Goal: Navigation & Orientation: Find specific page/section

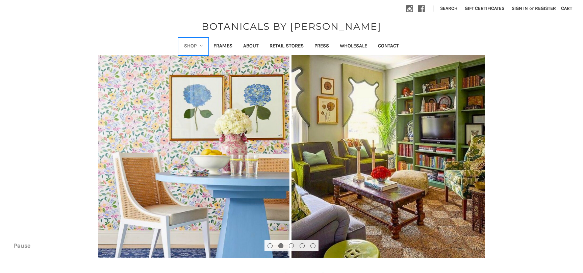
click at [202, 44] on icon "Shop" at bounding box center [201, 45] width 3 height 3
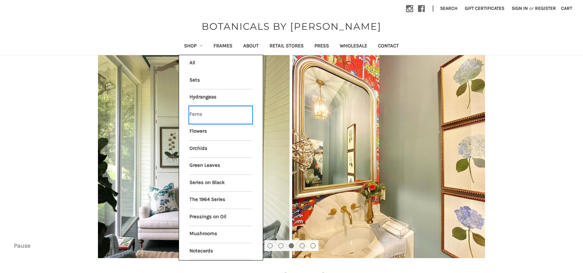
click at [197, 113] on link "Ferns" at bounding box center [221, 114] width 62 height 17
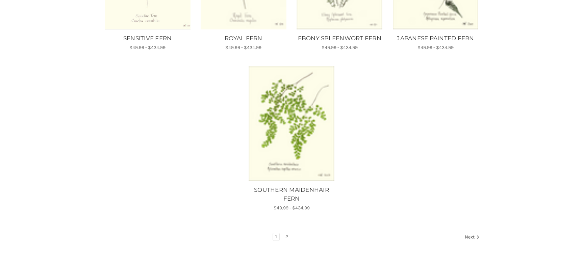
scroll to position [649, 0]
click at [470, 232] on link "Next" at bounding box center [470, 236] width 17 height 9
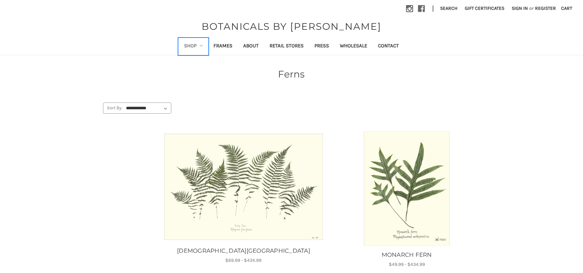
click at [203, 45] on link "Shop" at bounding box center [194, 46] width 30 height 17
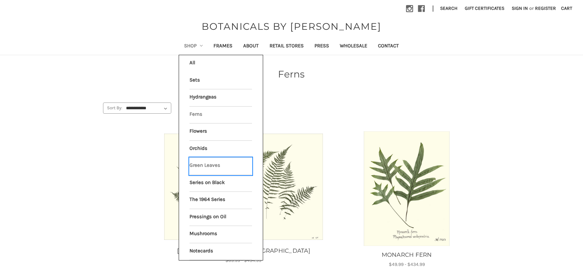
click at [216, 165] on link "Green Leaves" at bounding box center [221, 165] width 62 height 17
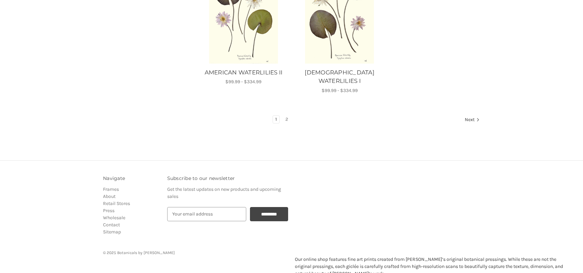
scroll to position [916, 0]
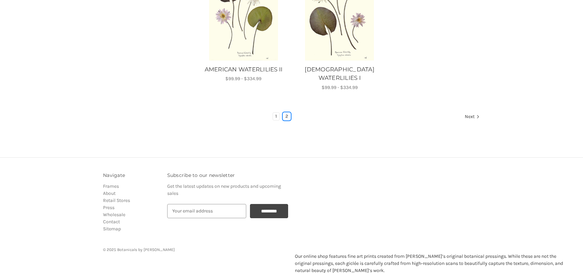
click at [287, 112] on link "2" at bounding box center [286, 115] width 7 height 7
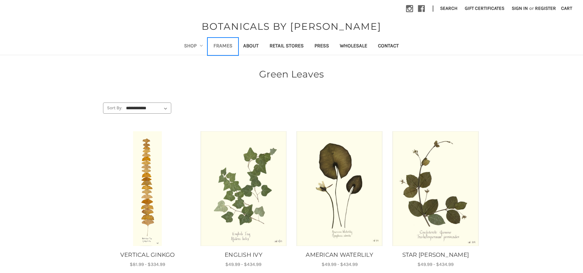
click at [222, 46] on link "Frames" at bounding box center [223, 46] width 30 height 17
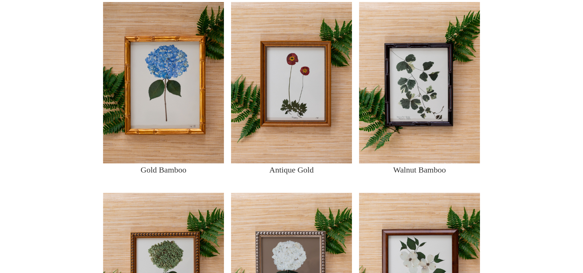
scroll to position [286, 0]
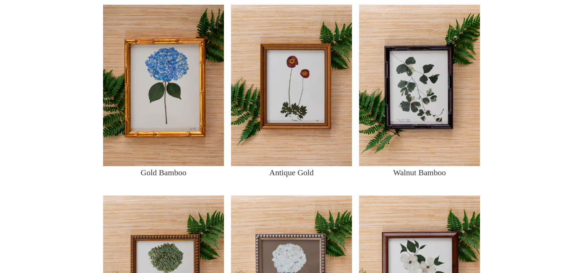
click at [308, 124] on img at bounding box center [291, 85] width 121 height 161
click at [274, 138] on img at bounding box center [291, 85] width 121 height 161
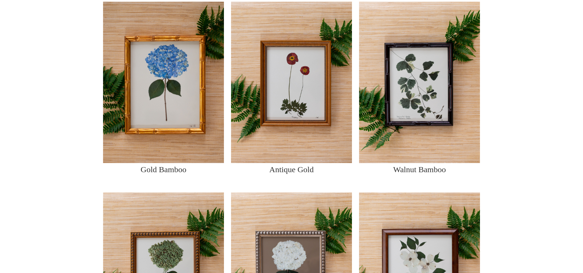
scroll to position [288, 0]
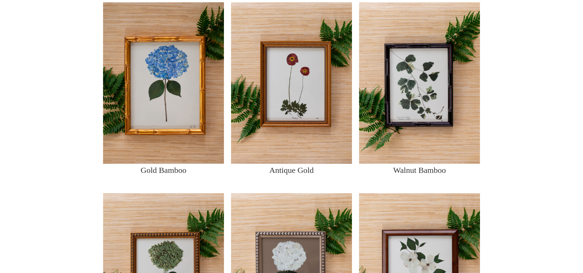
click at [287, 98] on img at bounding box center [291, 82] width 121 height 161
click at [310, 170] on p "Antique Gold" at bounding box center [291, 170] width 44 height 12
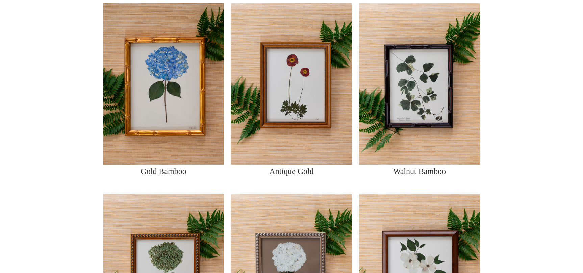
scroll to position [287, 0]
